Goal: Task Accomplishment & Management: Complete application form

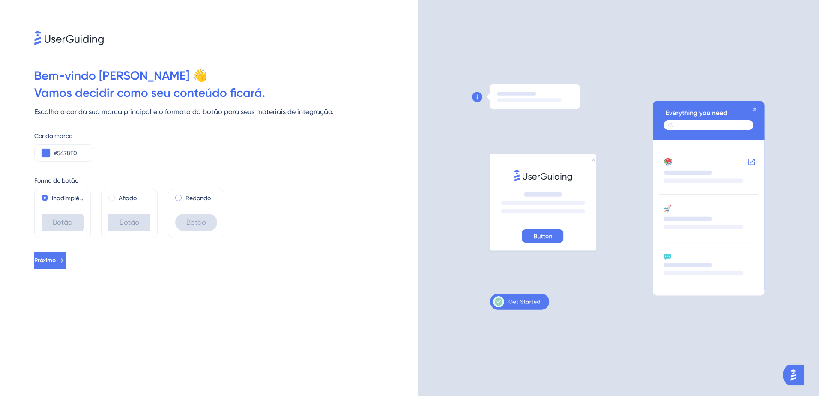
click at [179, 198] on span at bounding box center [178, 197] width 6 height 6
click at [184, 196] on input "radio" at bounding box center [184, 196] width 0 height 0
click at [71, 195] on label "Inadimplência" at bounding box center [68, 198] width 32 height 10
click at [56, 262] on span "Próximo" at bounding box center [44, 260] width 21 height 10
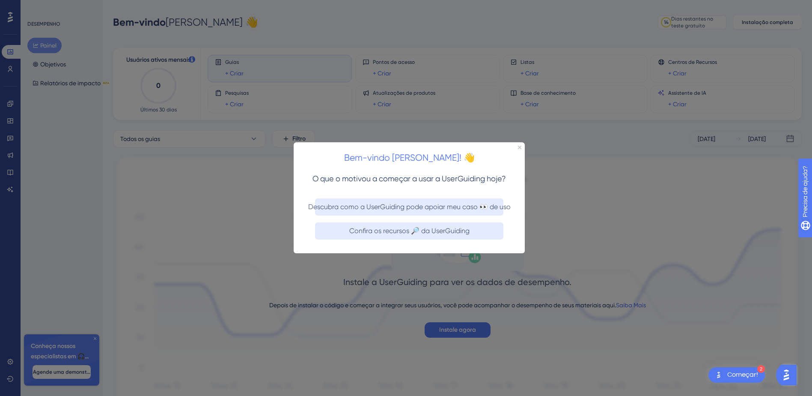
click at [495, 270] on div at bounding box center [406, 198] width 812 height 396
click at [520, 146] on icon "Fechar visualização" at bounding box center [519, 147] width 3 height 3
